Goal: Task Accomplishment & Management: Use online tool/utility

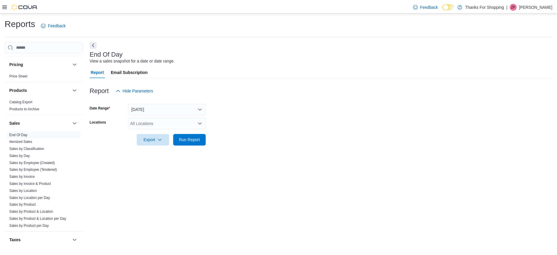
scroll to position [279, 0]
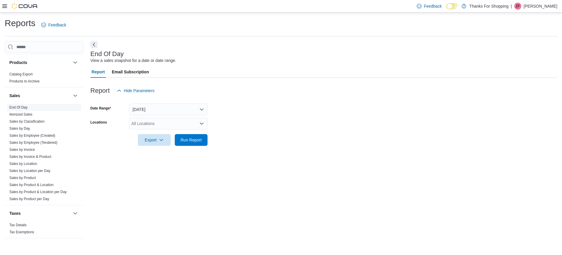
click at [23, 108] on link "End Of Day" at bounding box center [18, 107] width 18 height 4
click at [147, 123] on div "All Locations" at bounding box center [168, 123] width 78 height 12
type input "*****"
click at [157, 133] on span "[GEOGRAPHIC_DATA]" at bounding box center [166, 133] width 43 height 6
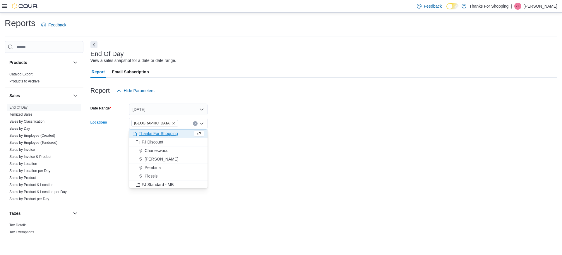
click at [237, 151] on div at bounding box center [324, 149] width 467 height 7
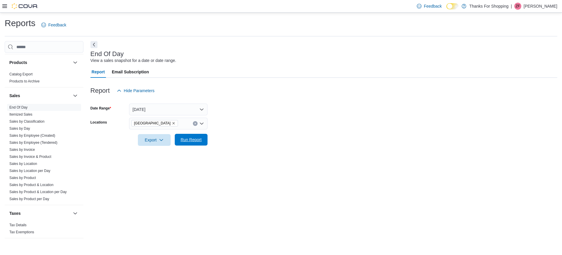
click at [199, 141] on span "Run Report" at bounding box center [191, 139] width 21 height 6
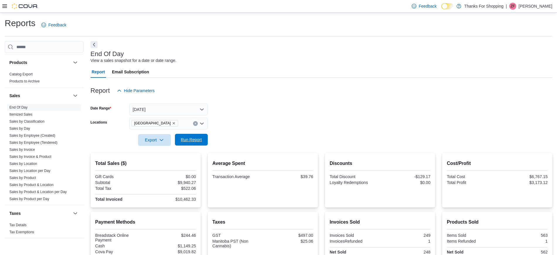
scroll to position [114, 0]
